Goal: Task Accomplishment & Management: Complete application form

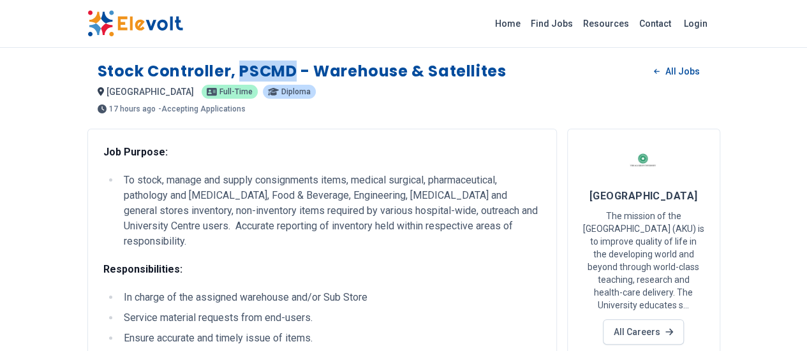
drag, startPoint x: 162, startPoint y: 70, endPoint x: 216, endPoint y: 71, distance: 54.2
click at [216, 71] on h1 "Stock Controller, PSCMD - Warehouse & Satellites" at bounding box center [302, 71] width 409 height 20
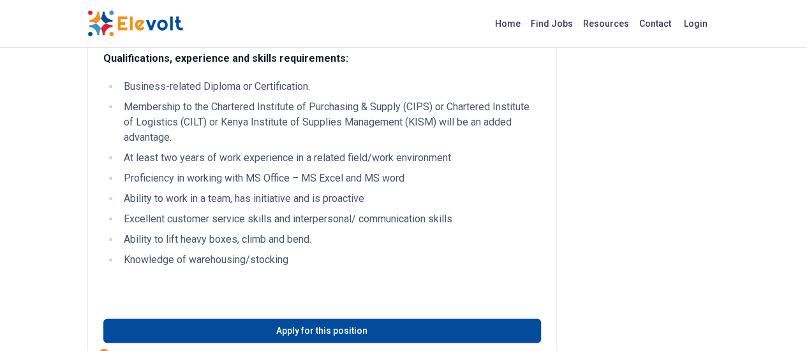
scroll to position [668, 0]
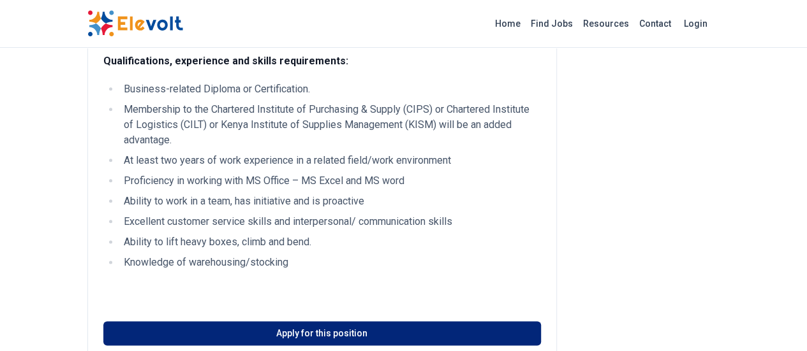
click at [295, 321] on link "Apply for this position" at bounding box center [321, 333] width 437 height 24
